Goal: Entertainment & Leisure: Consume media (video, audio)

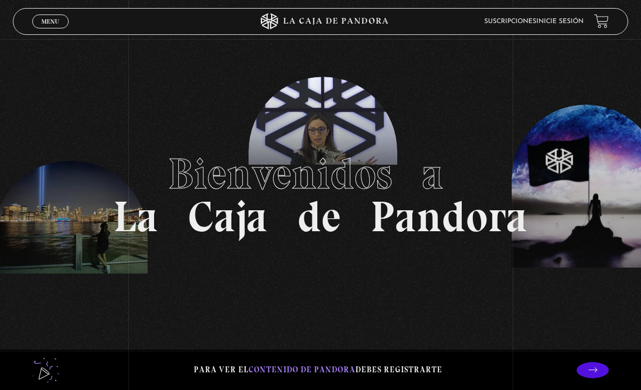
click at [564, 34] on header "Menu Cerrar Suscripciones Inicie sesión" at bounding box center [320, 21] width 615 height 27
click at [569, 21] on link "Inicie sesión" at bounding box center [559, 21] width 47 height 6
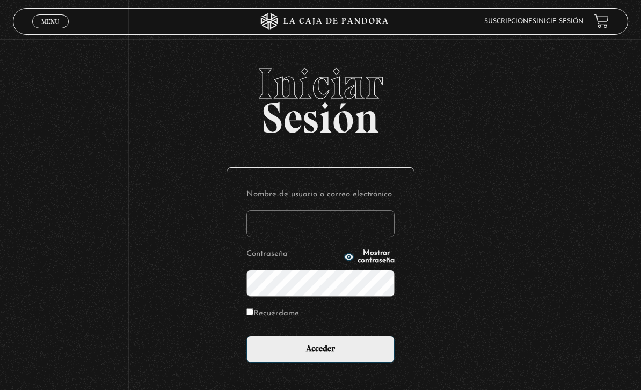
type input "sanchezalejandro190@gmail.com"
click at [321, 355] on input "Acceder" at bounding box center [320, 349] width 148 height 27
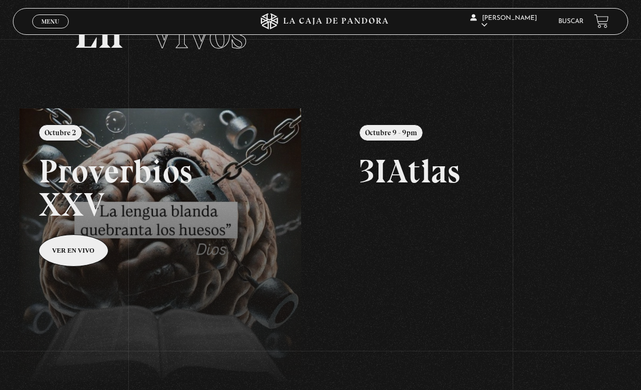
scroll to position [55, 0]
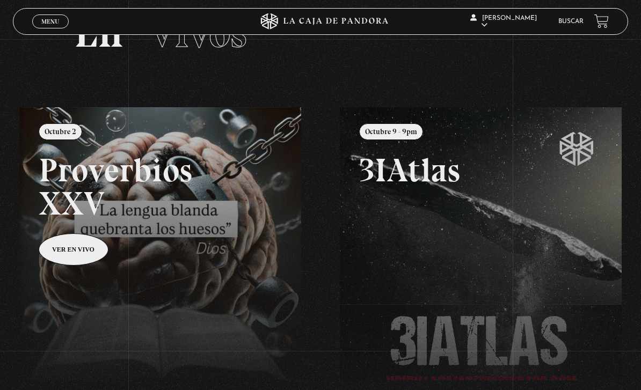
click at [47, 25] on span "Menu" at bounding box center [50, 21] width 18 height 6
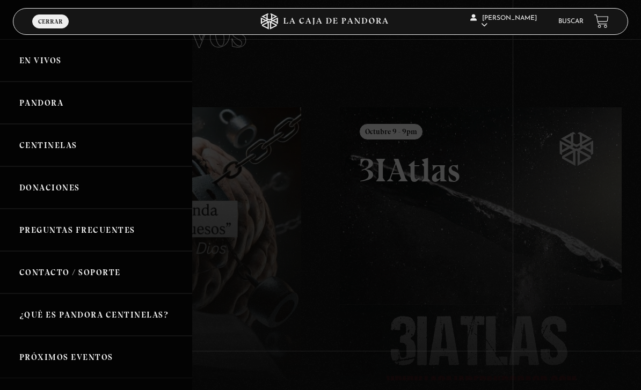
click at [29, 104] on link "Pandora" at bounding box center [96, 103] width 192 height 42
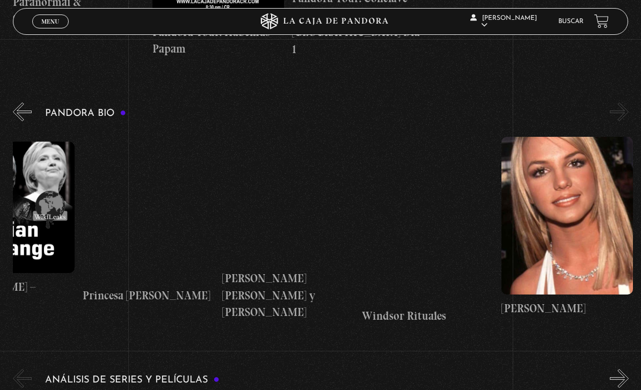
scroll to position [0, 2722]
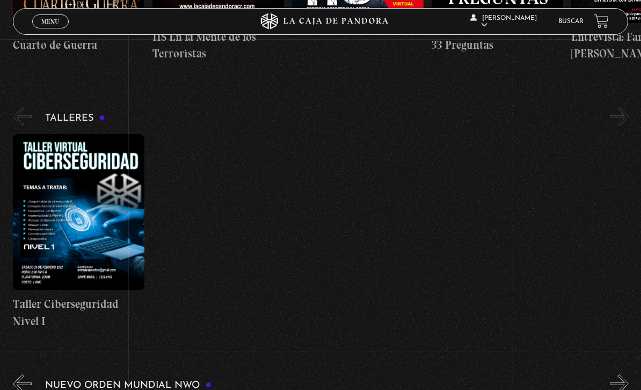
click at [40, 21] on link "Menu Cerrar" at bounding box center [50, 21] width 37 height 14
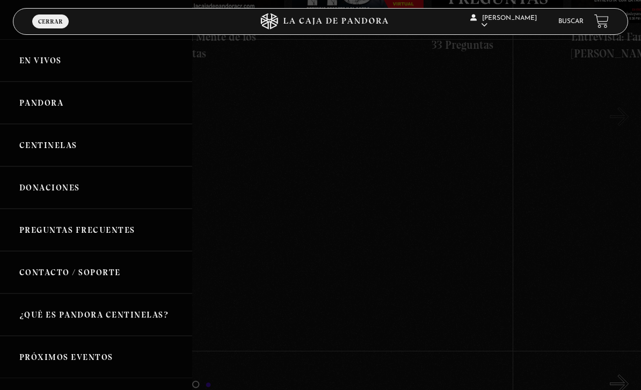
click at [38, 155] on link "Centinelas" at bounding box center [96, 145] width 192 height 42
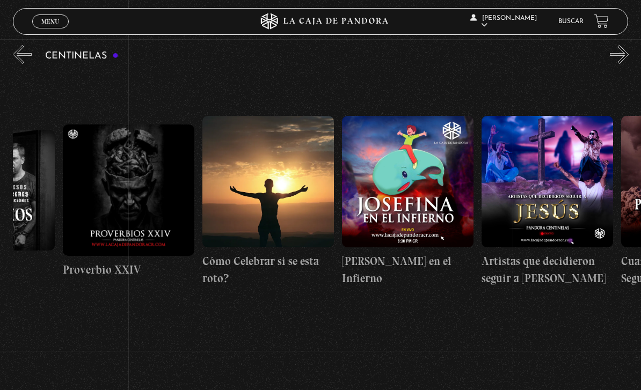
scroll to position [0, 3570]
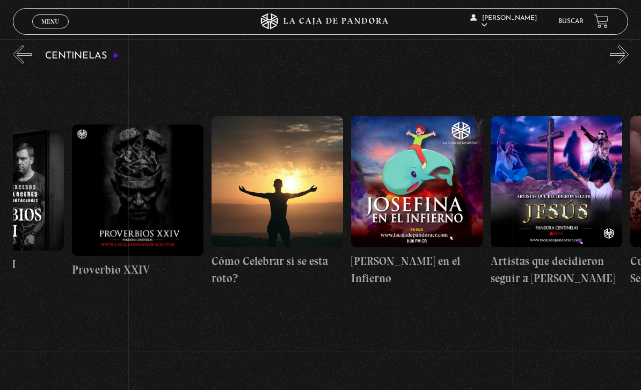
click at [45, 20] on span "Menu" at bounding box center [50, 21] width 18 height 6
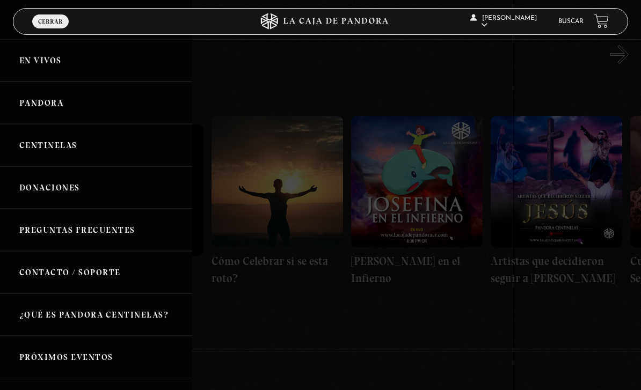
click at [30, 70] on link "En vivos" at bounding box center [96, 60] width 192 height 42
